Goal: Information Seeking & Learning: Check status

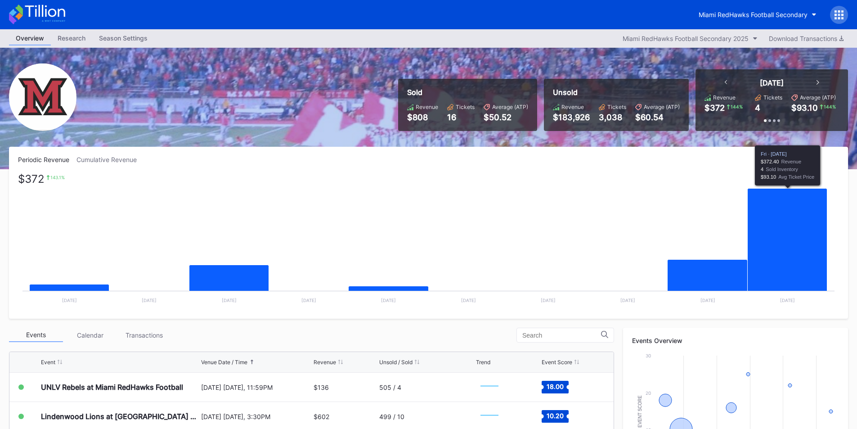
click at [790, 225] on icon "Chart title" at bounding box center [788, 248] width 80 height 121
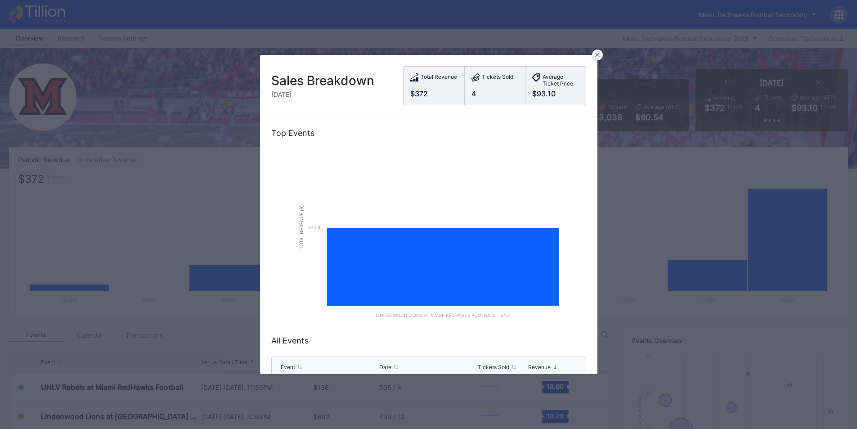
click at [598, 56] on icon at bounding box center [597, 55] width 4 height 4
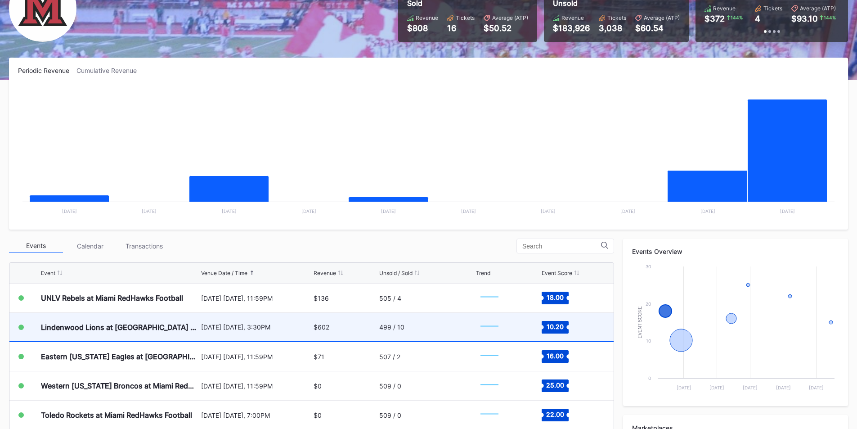
scroll to position [90, 0]
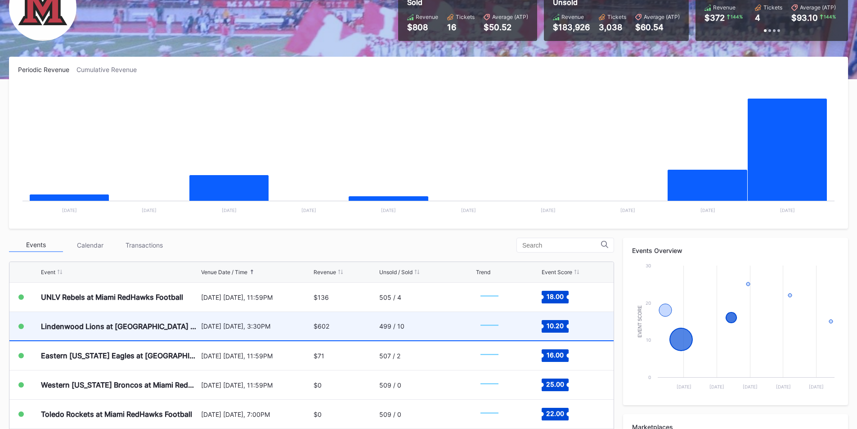
click at [405, 331] on div "499 / 10" at bounding box center [426, 326] width 95 height 28
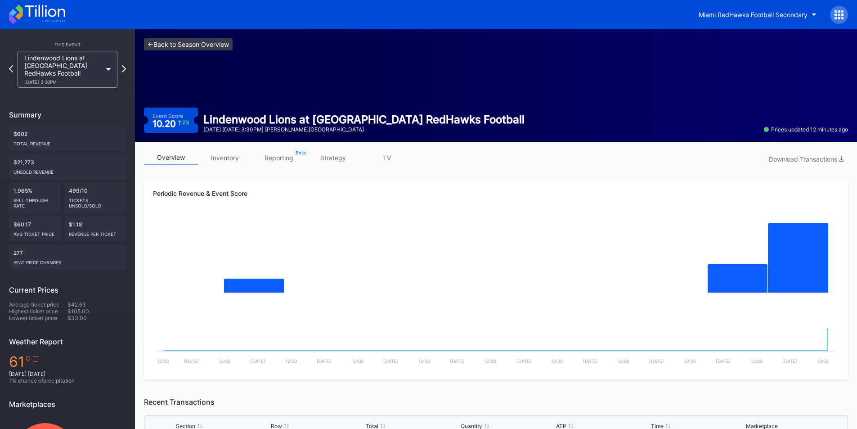
click at [148, 43] on link "<- Back to Season Overview" at bounding box center [188, 44] width 89 height 12
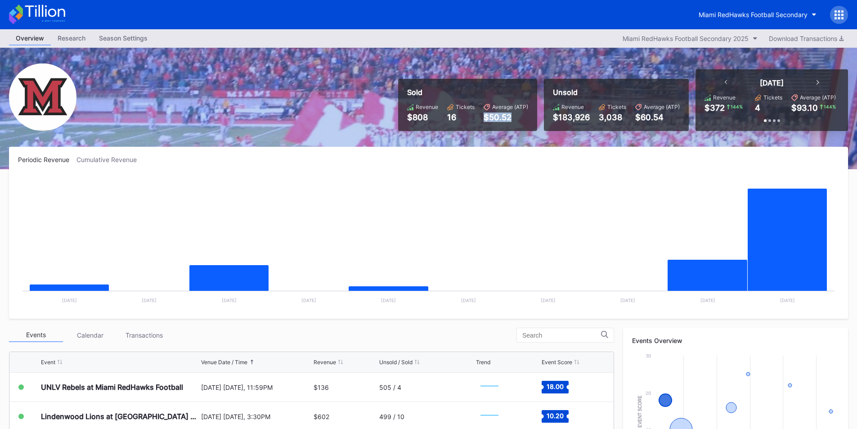
drag, startPoint x: 488, startPoint y: 115, endPoint x: 524, endPoint y: 114, distance: 36.9
click at [523, 114] on div "$50.52" at bounding box center [506, 116] width 45 height 9
click at [516, 116] on div "$50.52" at bounding box center [506, 116] width 45 height 9
drag, startPoint x: 480, startPoint y: 119, endPoint x: 488, endPoint y: 108, distance: 14.2
click at [488, 108] on div "Average (ATP) $50.52" at bounding box center [506, 112] width 45 height 18
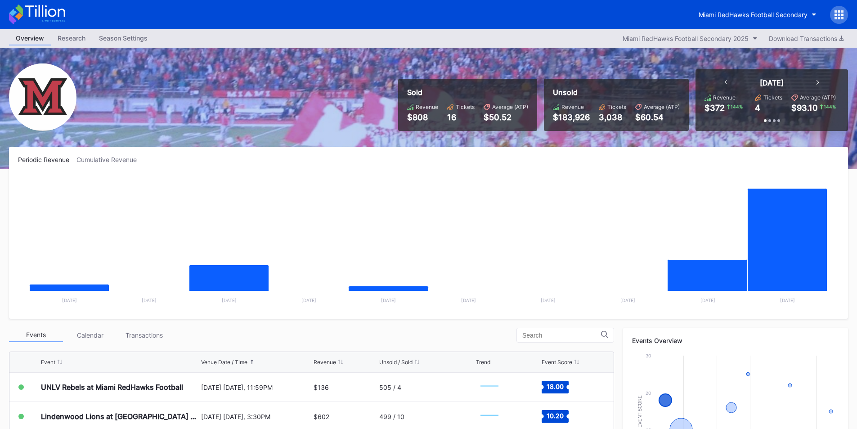
click at [489, 108] on icon at bounding box center [487, 107] width 6 height 6
drag, startPoint x: 495, startPoint y: 114, endPoint x: 515, endPoint y: 112, distance: 20.8
click at [515, 110] on div "Revenue $808 Tickets 16 Average (ATP) $50.52" at bounding box center [467, 112] width 121 height 18
click at [517, 114] on div "$50.52" at bounding box center [506, 116] width 45 height 9
drag, startPoint x: 518, startPoint y: 115, endPoint x: 486, endPoint y: 101, distance: 34.7
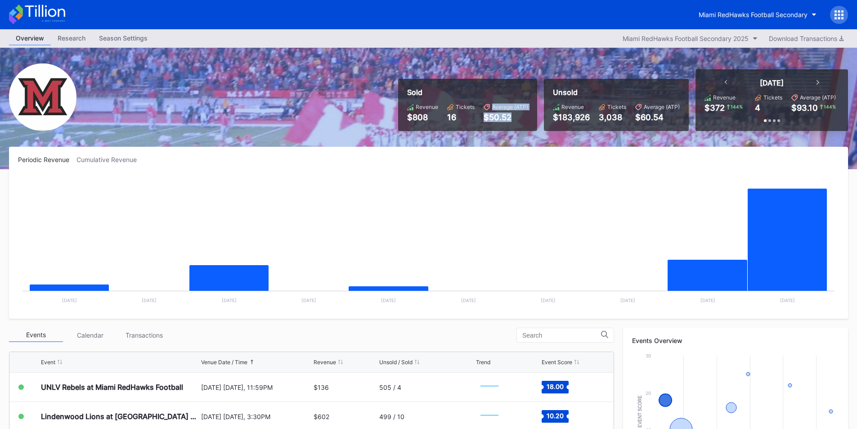
click at [486, 101] on div "Sold Revenue $808 Tickets 16 Average (ATP) $50.52" at bounding box center [467, 105] width 139 height 52
click at [491, 103] on div "Sold Revenue $808 Tickets 16 Average (ATP) $50.52" at bounding box center [467, 105] width 139 height 52
click at [241, 16] on div "Miami RedHawks Football Secondary" at bounding box center [428, 14] width 857 height 29
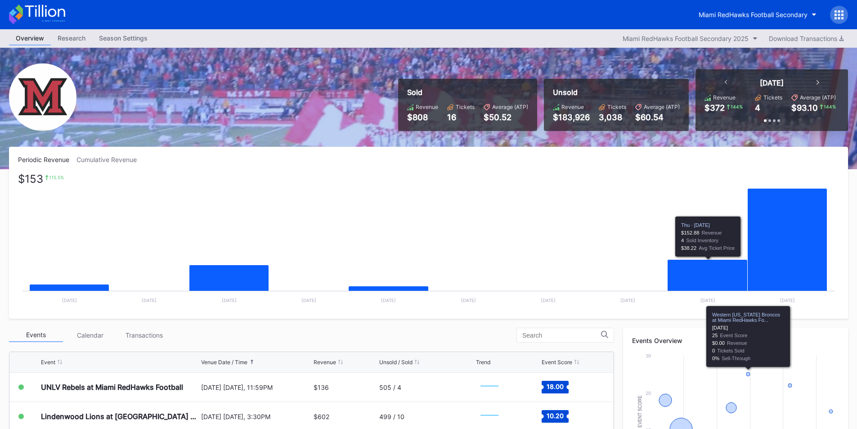
click at [517, 239] on rect "Chart title" at bounding box center [428, 242] width 821 height 135
